Goal: Find contact information: Find contact information

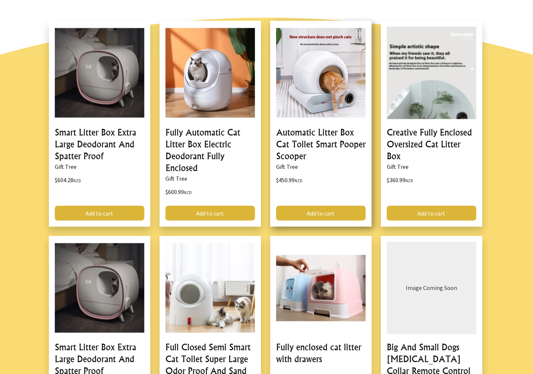
scroll to position [629, 0]
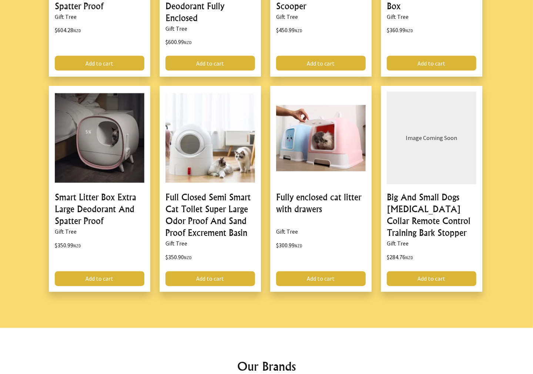
scroll to position [911, 0]
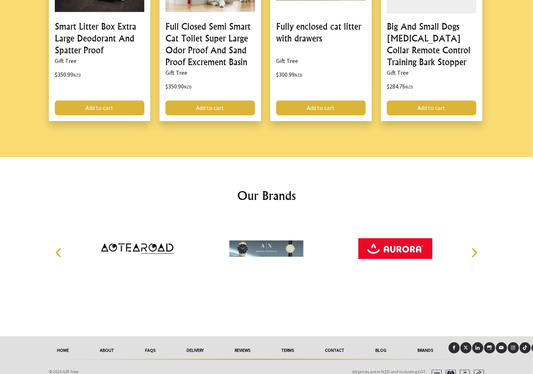
click at [334, 342] on link "Contact" at bounding box center [334, 350] width 50 height 16
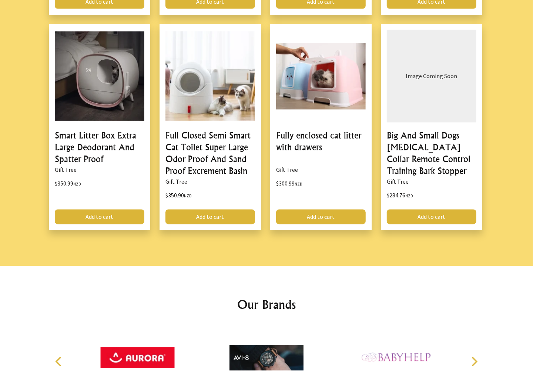
scroll to position [911, 0]
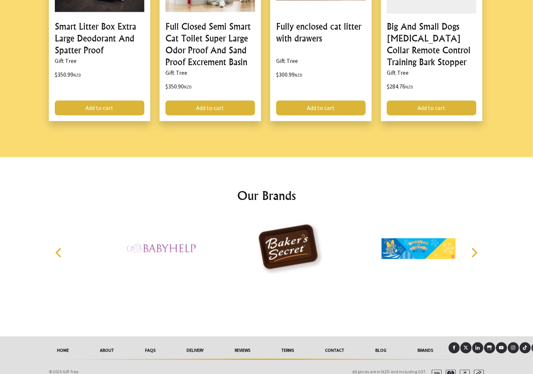
click at [338, 342] on link "Contact" at bounding box center [334, 350] width 50 height 16
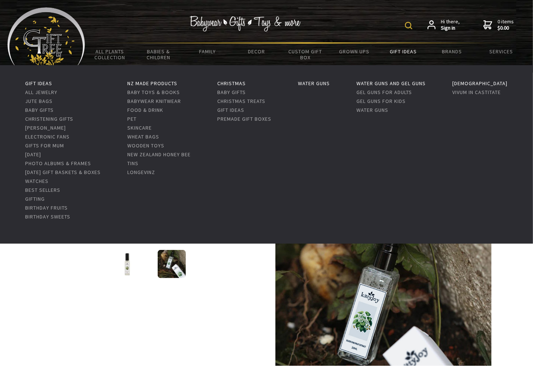
click at [397, 48] on link "Gift Ideas" at bounding box center [402, 52] width 49 height 16
